Goal: Task Accomplishment & Management: Manage account settings

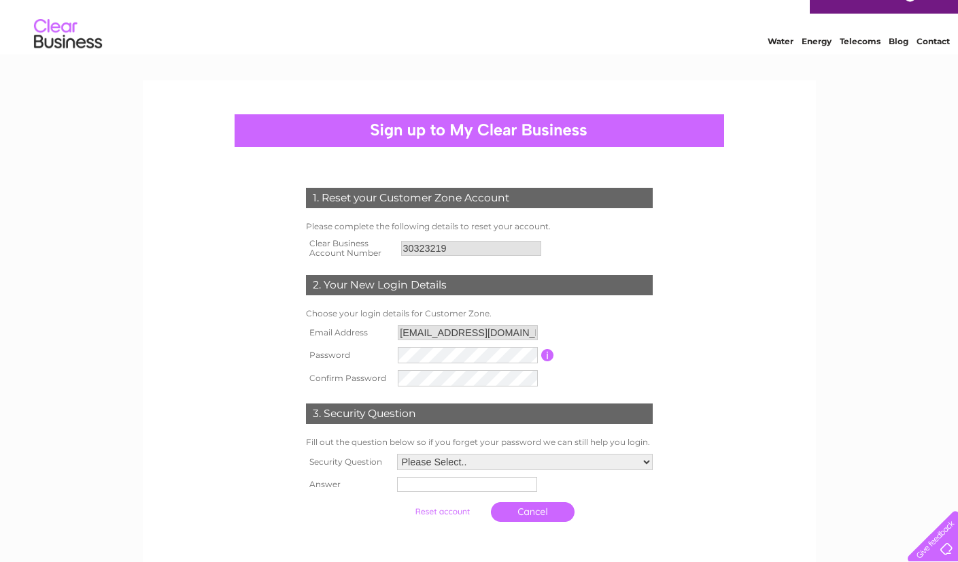
scroll to position [33, 0]
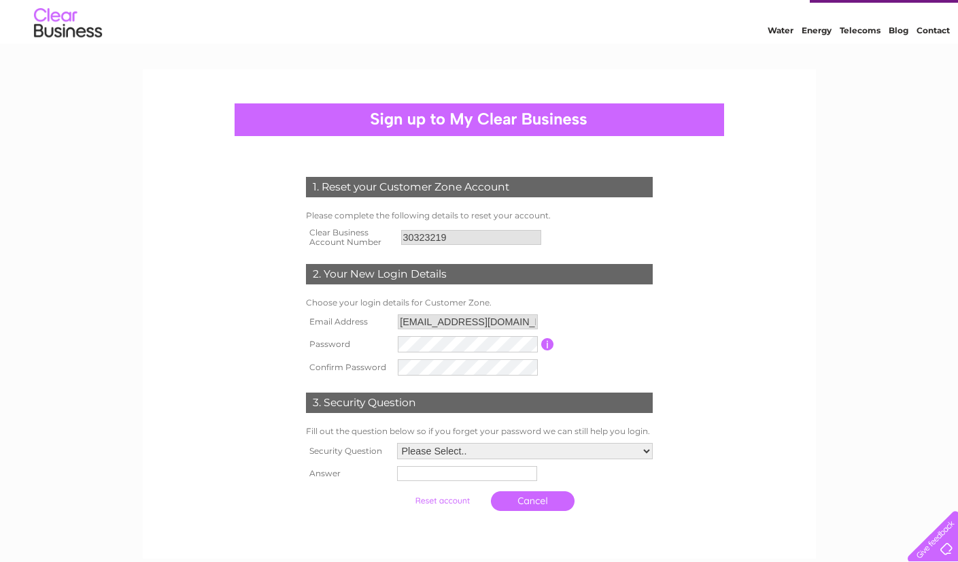
click at [490, 237] on input "30323219" at bounding box center [471, 237] width 140 height 15
click at [496, 239] on input "30323219" at bounding box center [471, 237] width 141 height 16
click at [466, 223] on td "Please complete the following details to reset your account." at bounding box center [480, 215] width 354 height 16
click at [444, 243] on input "30323219" at bounding box center [471, 237] width 141 height 16
click at [531, 277] on div "2. Your New Login Details" at bounding box center [479, 274] width 347 height 20
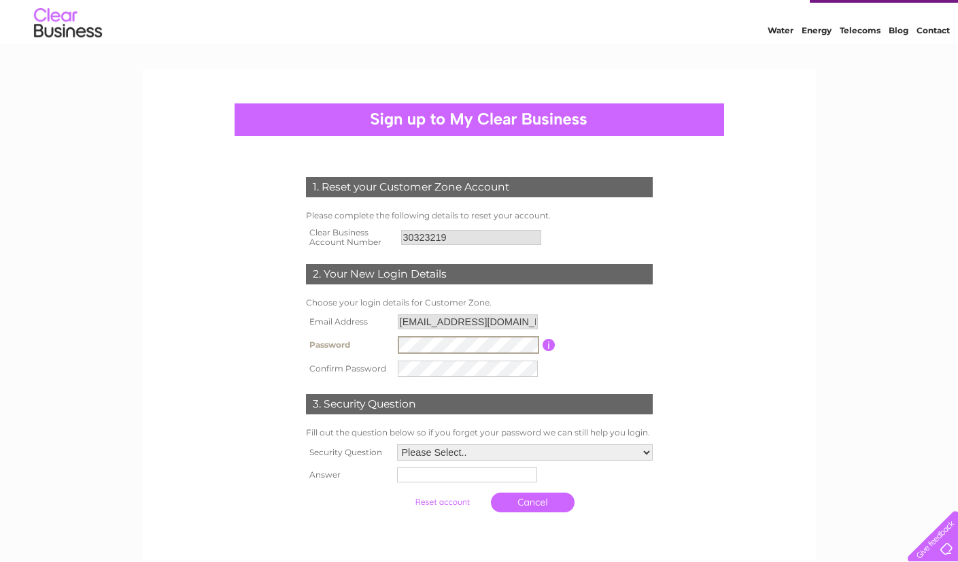
click at [550, 341] on input "button" at bounding box center [549, 345] width 13 height 12
click at [805, 266] on div "1. Reset your Customer Zone Account Please complete the following details to re…" at bounding box center [479, 314] width 673 height 490
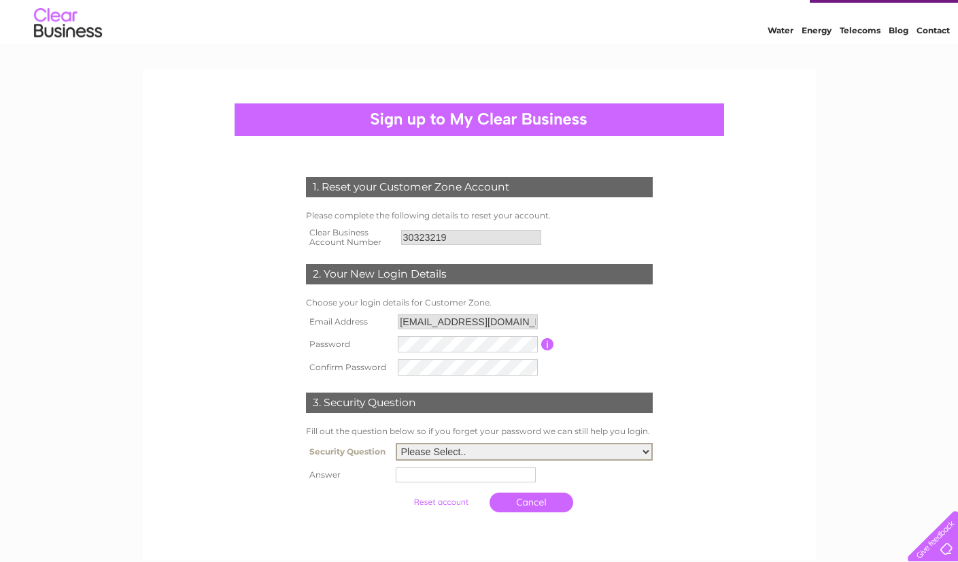
click at [396, 443] on select "Please Select.. In what town or city was your first job? In what town or city d…" at bounding box center [524, 452] width 257 height 18
select select "1"
click option "In what town or city was your first job?" at bounding box center [0, 0] width 0 height 0
click at [428, 482] on input "text" at bounding box center [466, 474] width 140 height 15
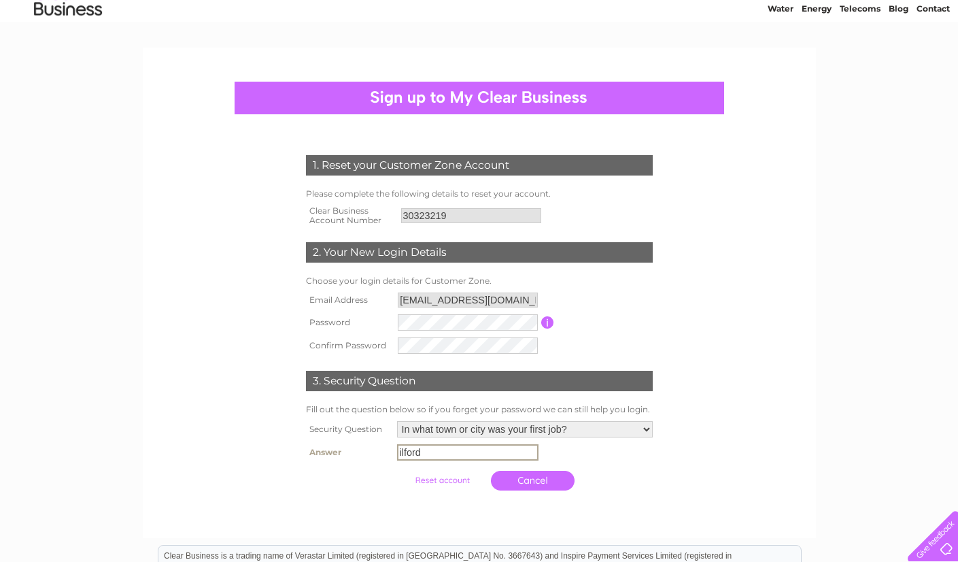
type input "ilford"
click at [690, 492] on form "1. Reset your Customer Zone Account Please complete the following details to re…" at bounding box center [479, 326] width 647 height 396
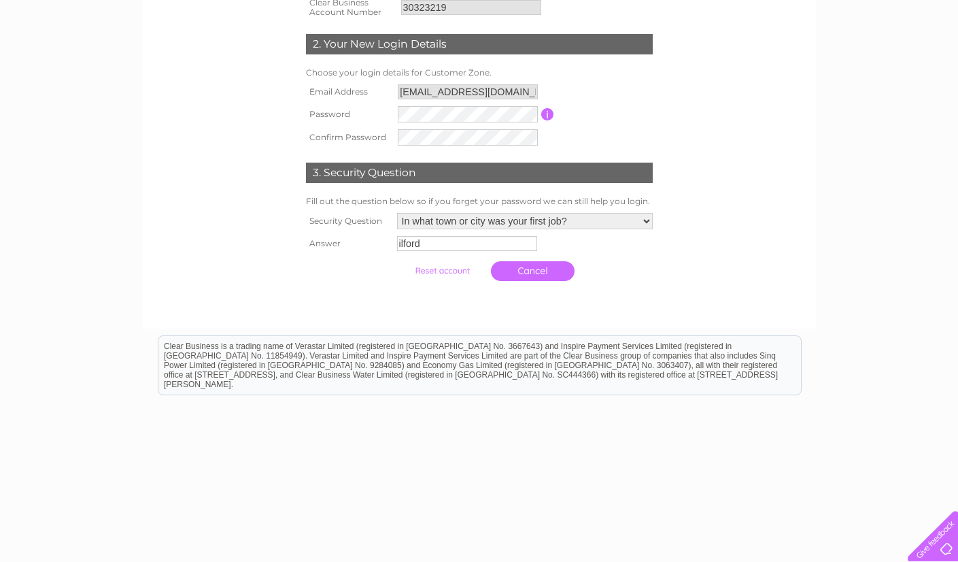
scroll to position [256, 0]
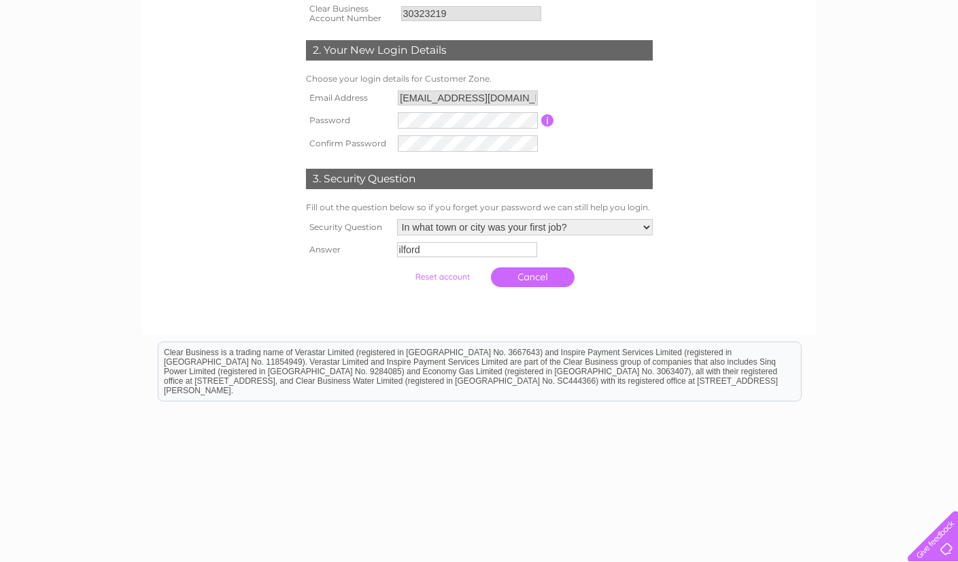
click at [419, 281] on input "submit" at bounding box center [442, 276] width 84 height 19
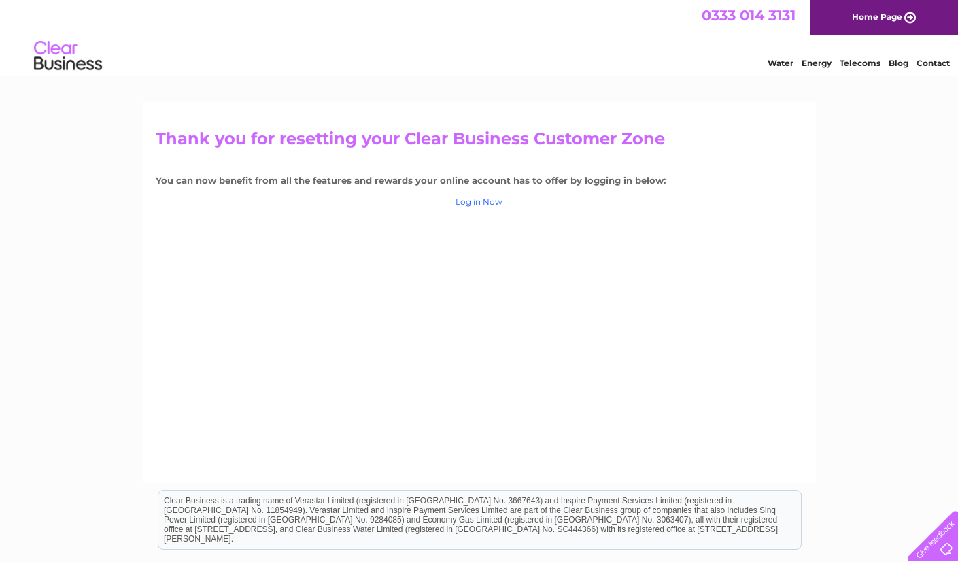
click at [494, 206] on link "Log in Now" at bounding box center [479, 201] width 47 height 10
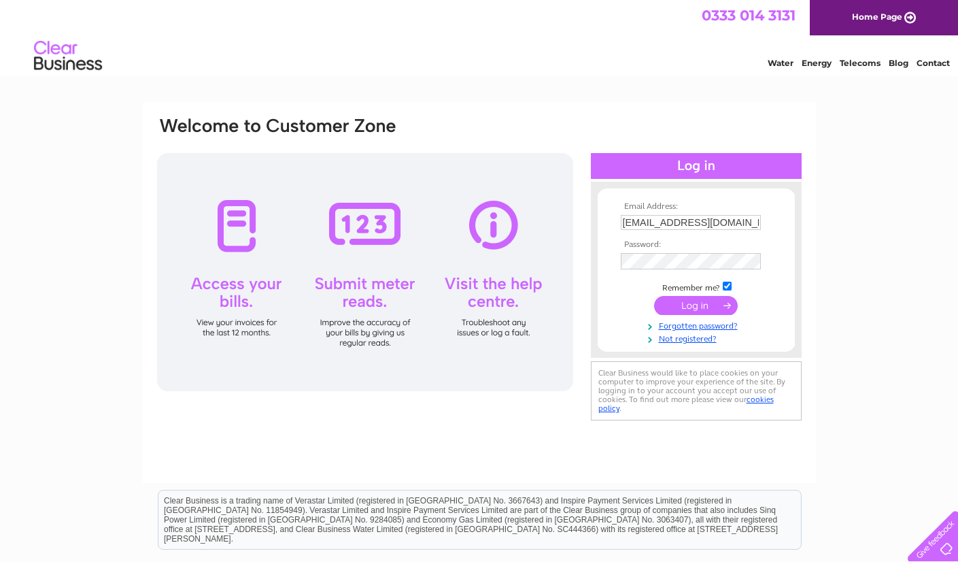
click at [687, 311] on input "submit" at bounding box center [696, 305] width 84 height 19
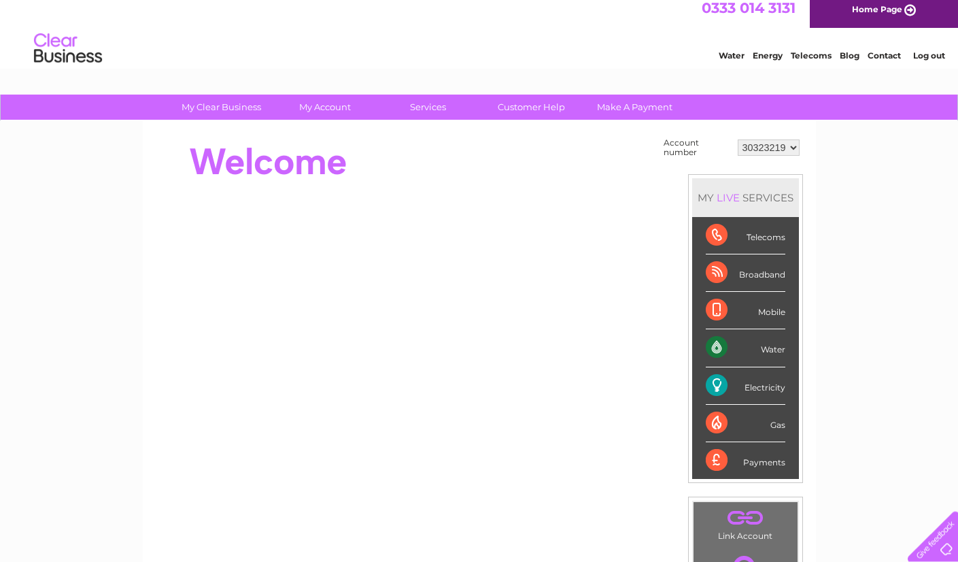
scroll to position [11, 0]
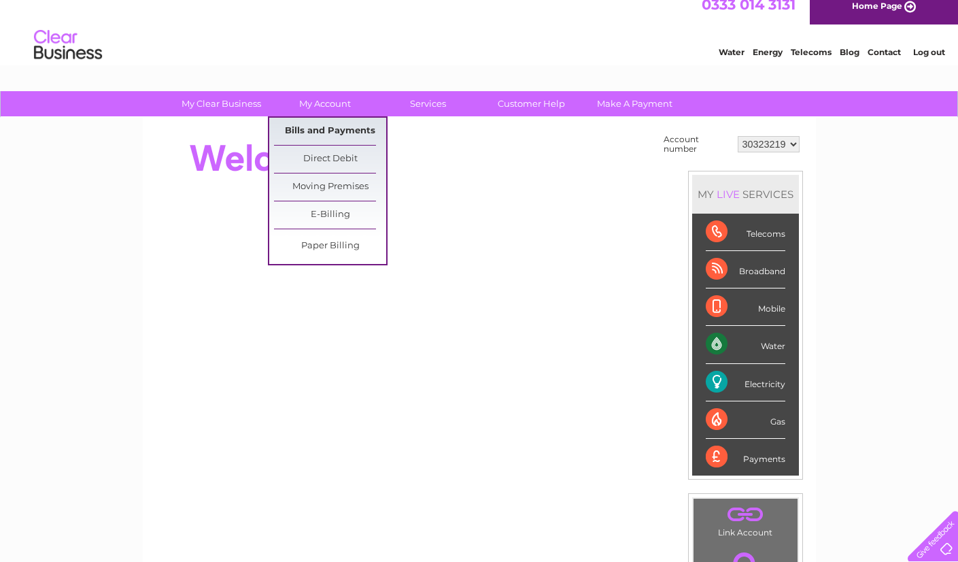
click at [348, 133] on link "Bills and Payments" at bounding box center [330, 131] width 112 height 27
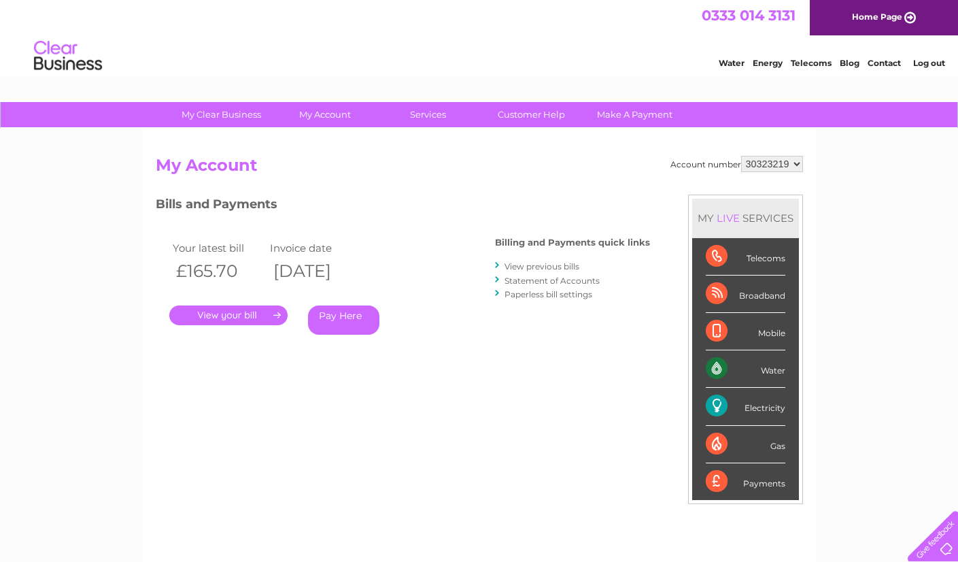
click at [541, 274] on li "Statement of Accounts" at bounding box center [572, 280] width 155 height 14
click at [498, 276] on div at bounding box center [498, 279] width 6 height 13
click at [498, 279] on div at bounding box center [498, 279] width 6 height 13
click at [506, 268] on link "View previous bills" at bounding box center [541, 266] width 75 height 10
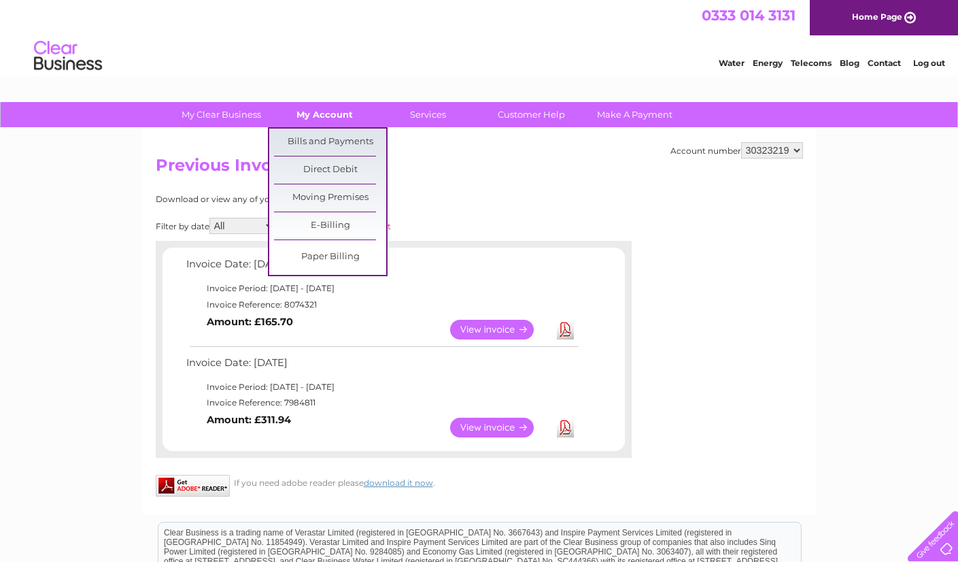
click at [307, 112] on link "My Account" at bounding box center [325, 114] width 112 height 25
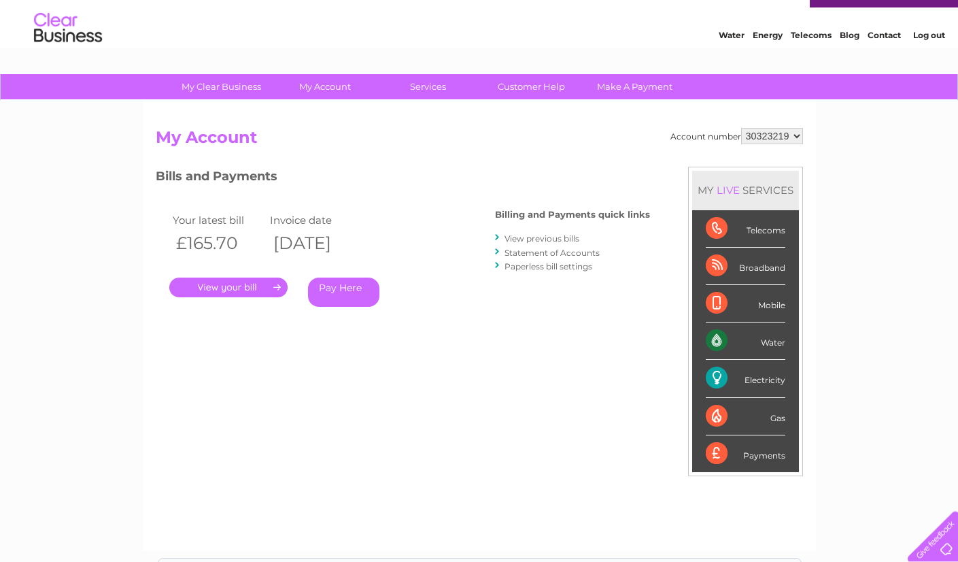
scroll to position [33, 0]
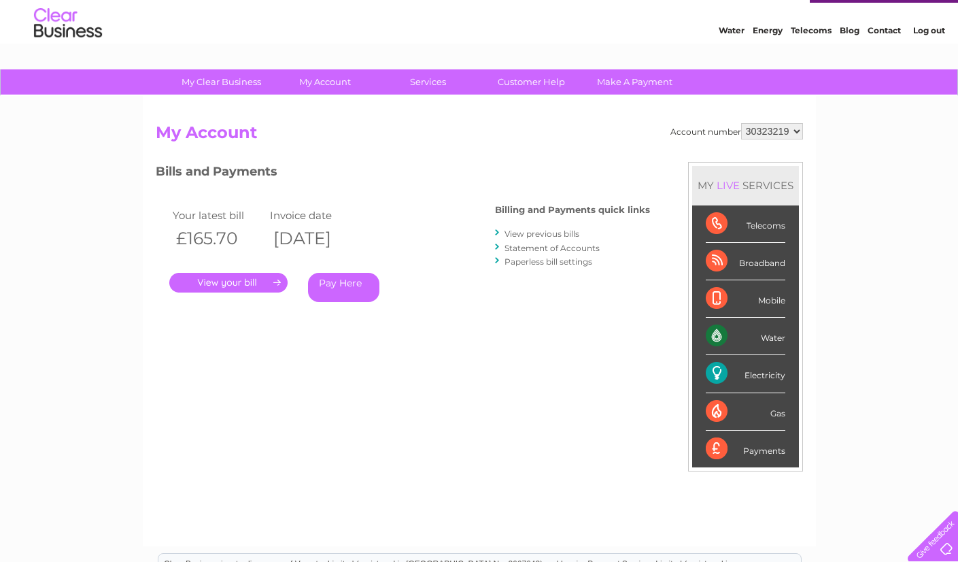
click at [771, 343] on div "Water" at bounding box center [746, 336] width 80 height 37
click at [531, 368] on div "Account number 30323219 My Account MY LIVE SERVICES Telecoms Broadband Mobile W…" at bounding box center [479, 327] width 647 height 409
click at [235, 284] on link "." at bounding box center [228, 283] width 118 height 20
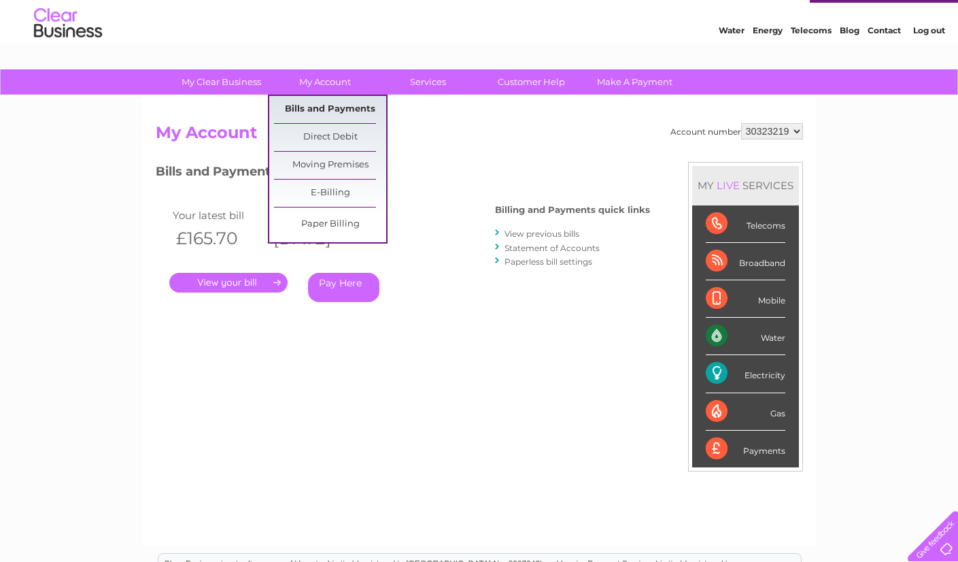
click at [358, 105] on link "Bills and Payments" at bounding box center [330, 109] width 112 height 27
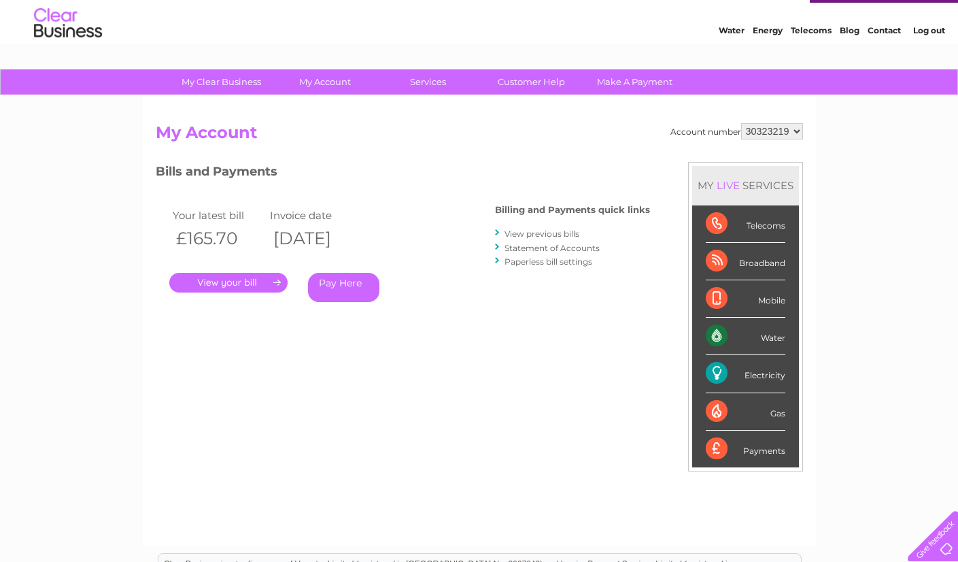
click at [207, 133] on h2 "My Account" at bounding box center [479, 136] width 647 height 26
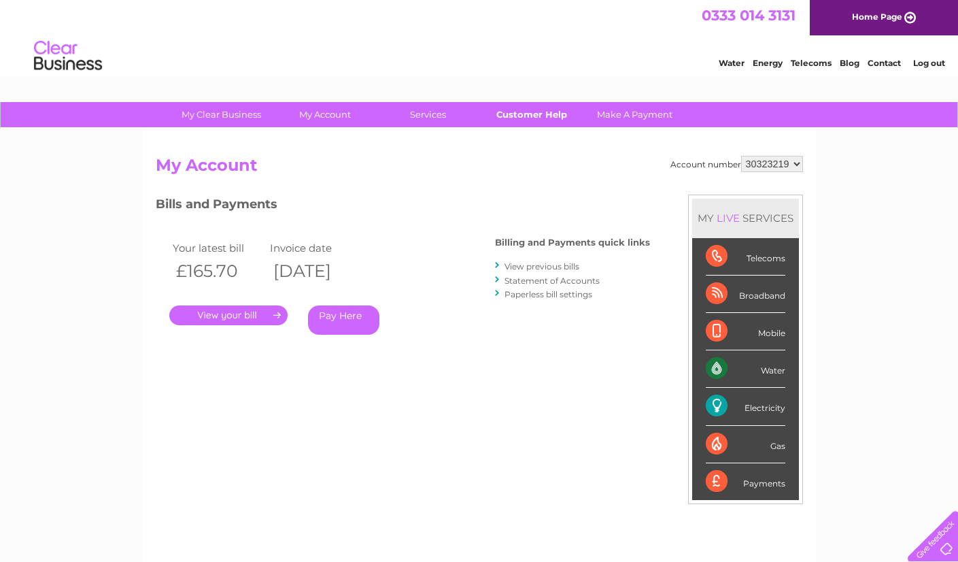
click at [507, 108] on link "Customer Help" at bounding box center [531, 114] width 112 height 25
